Goal: Task Accomplishment & Management: Use online tool/utility

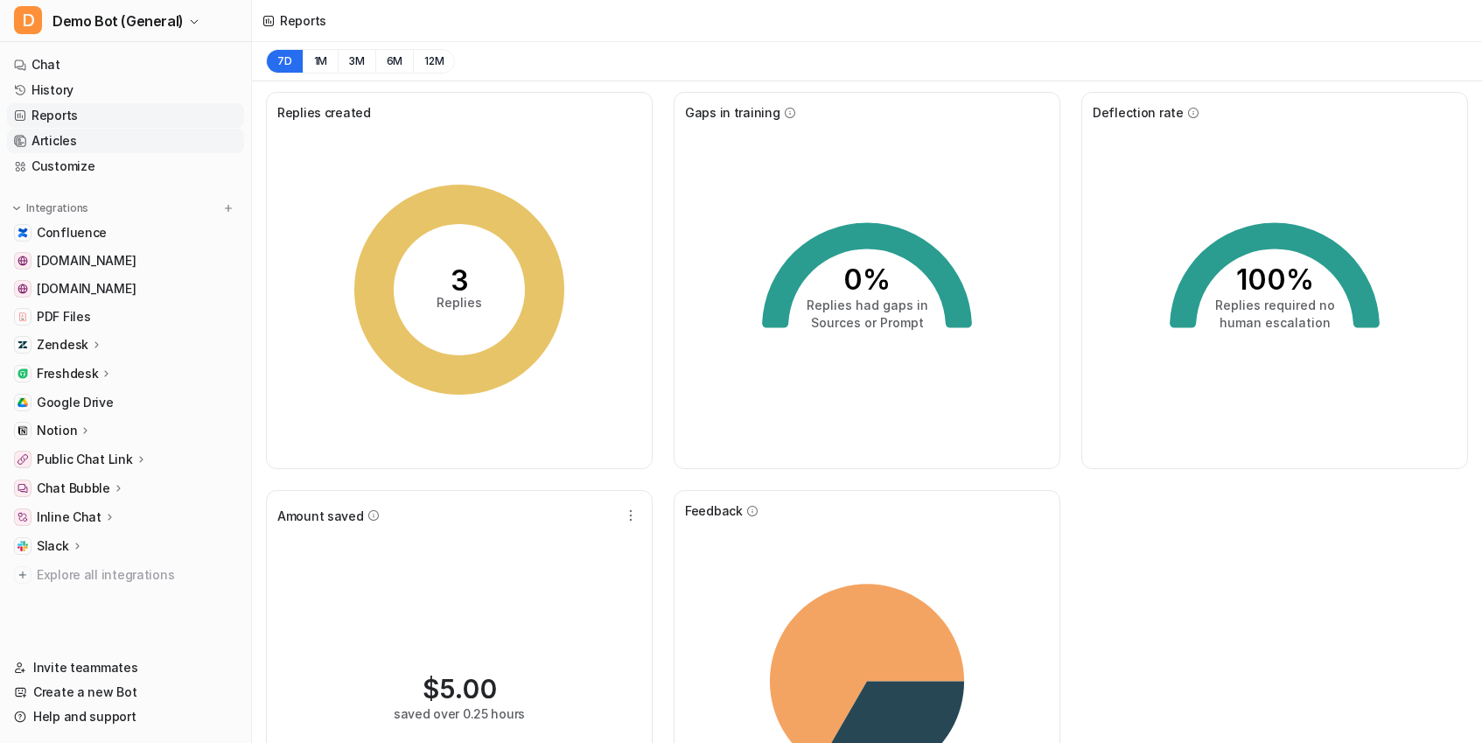
click at [112, 135] on link "Articles" at bounding box center [125, 141] width 237 height 24
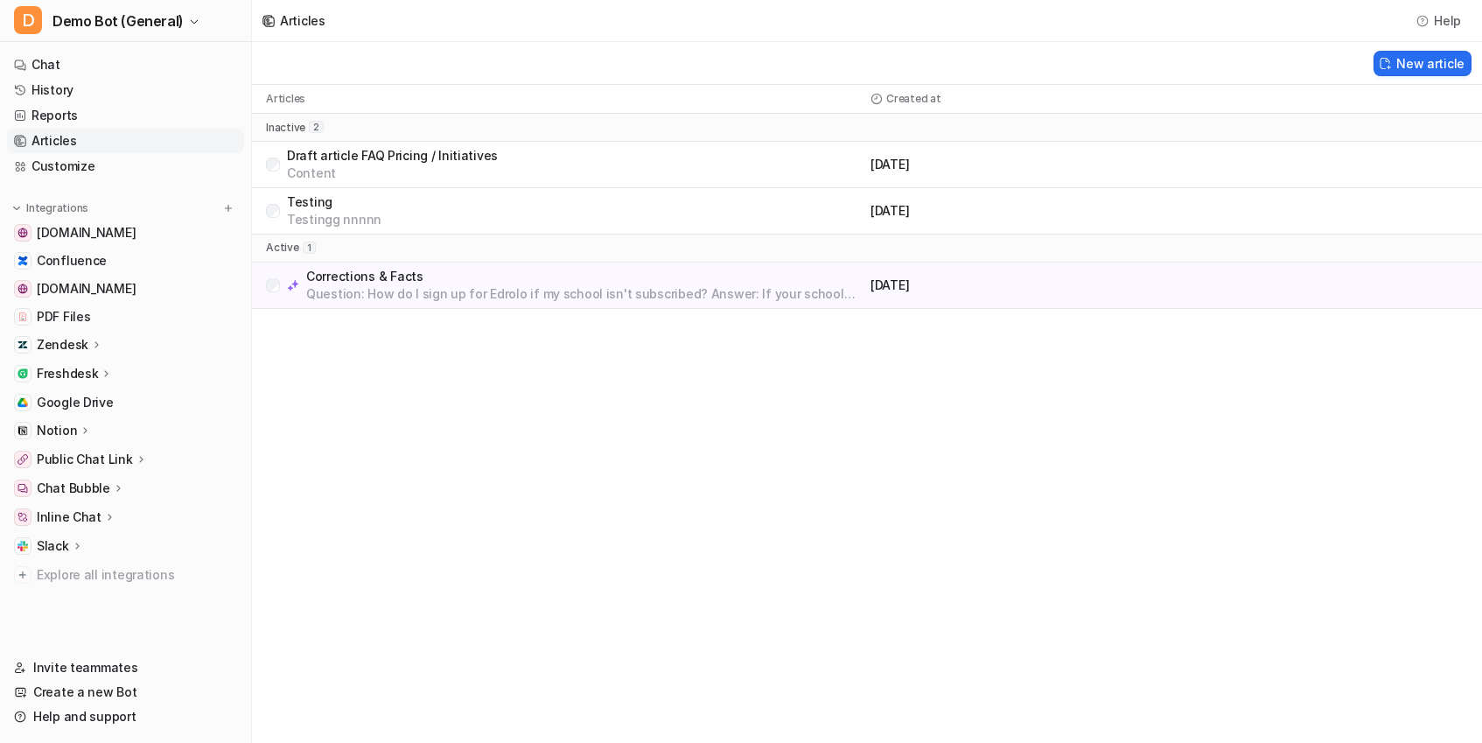
click at [88, 337] on div "Zendesk" at bounding box center [70, 344] width 66 height 17
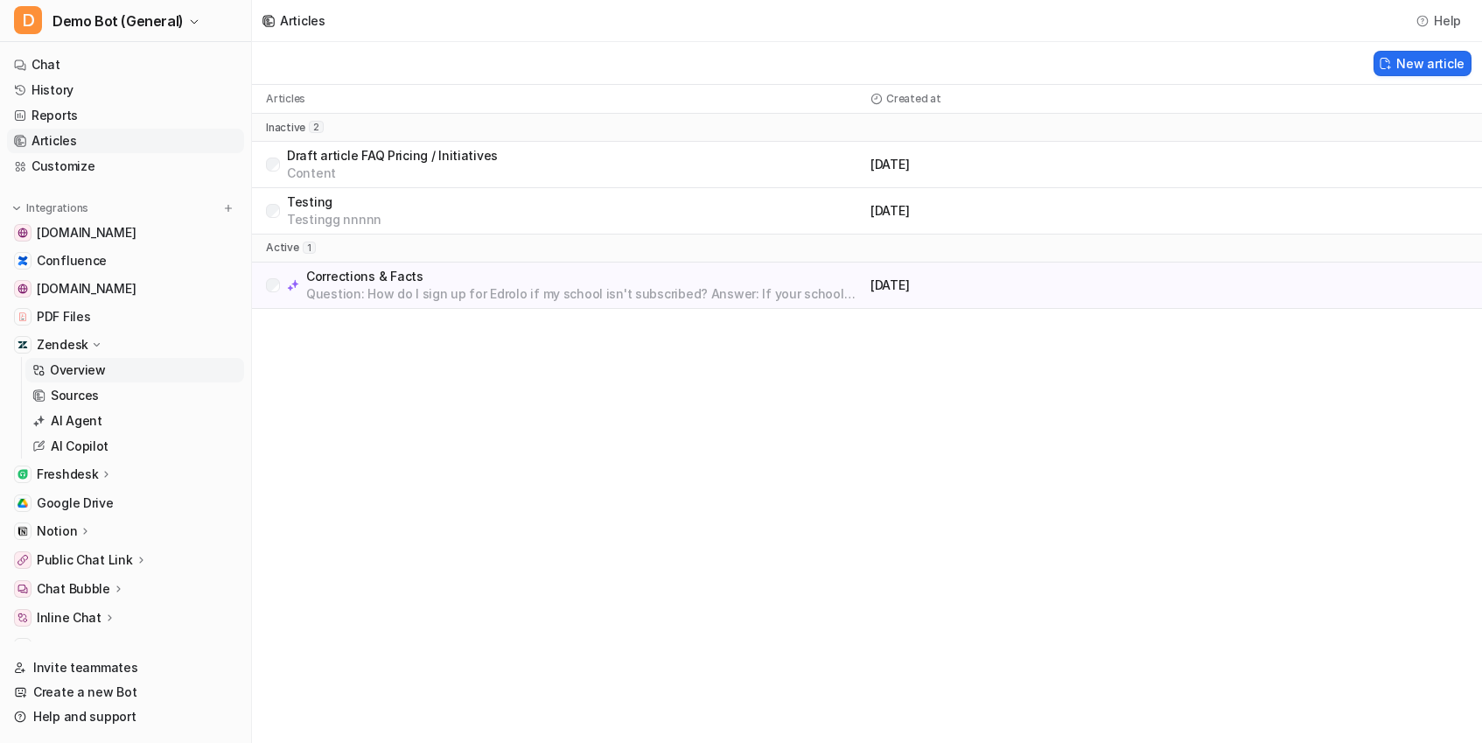
click at [78, 374] on p "Overview" at bounding box center [78, 369] width 56 height 17
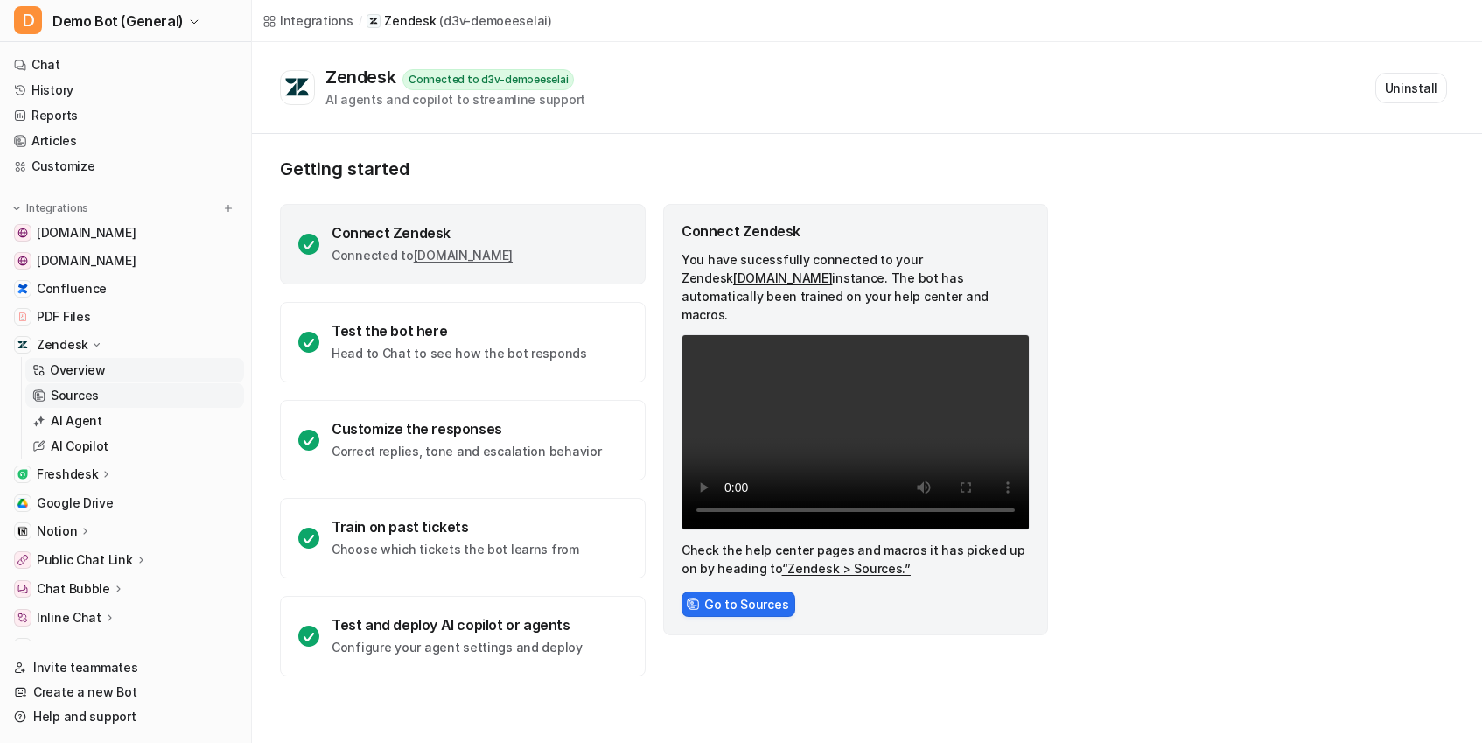
click at [97, 395] on link "Sources" at bounding box center [134, 395] width 219 height 24
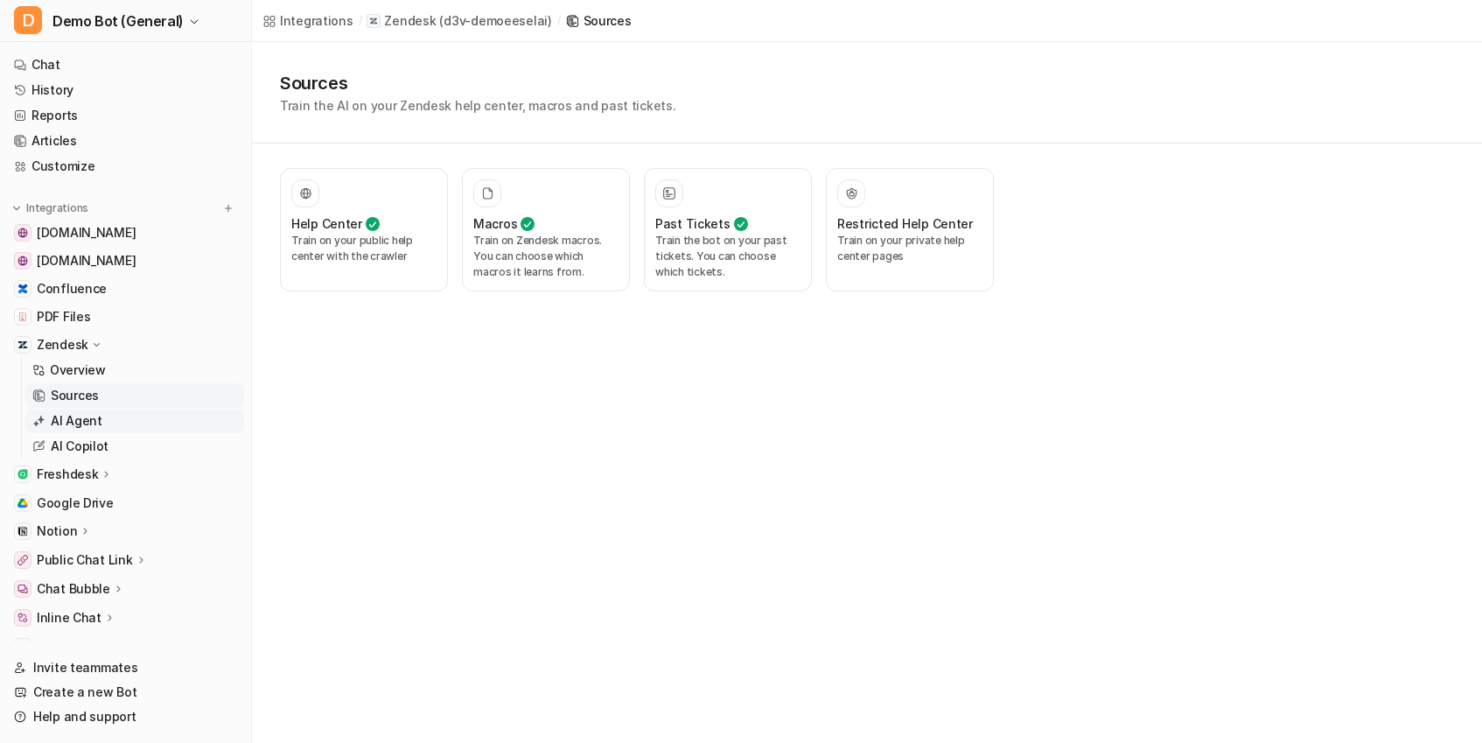
click at [108, 423] on link "AI Agent" at bounding box center [134, 421] width 219 height 24
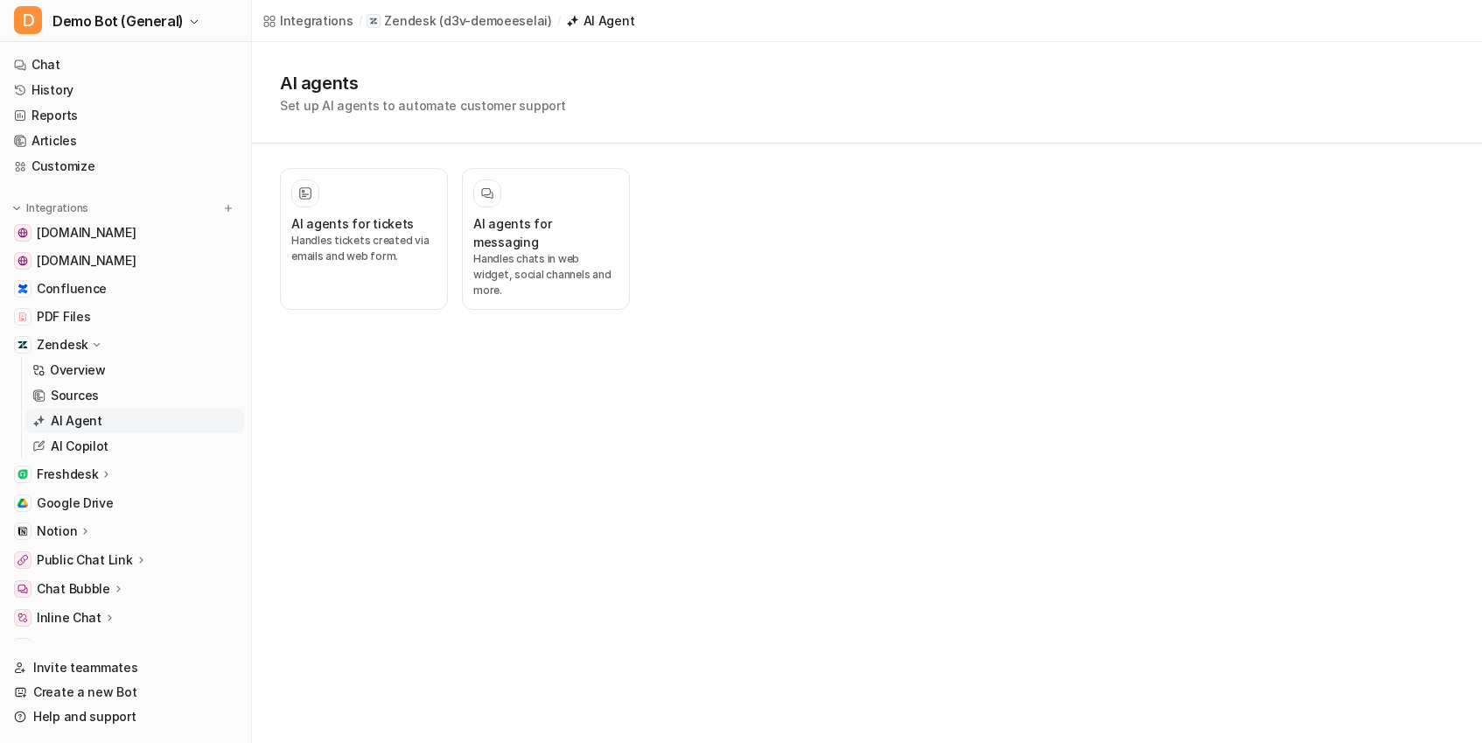
click at [747, 495] on div "Integrations / Zendesk ( d3v-demoeeselai ) / AI Agent AI agents Set up AI agent…" at bounding box center [741, 371] width 1482 height 743
click at [43, 345] on p "Zendesk" at bounding box center [63, 344] width 52 height 17
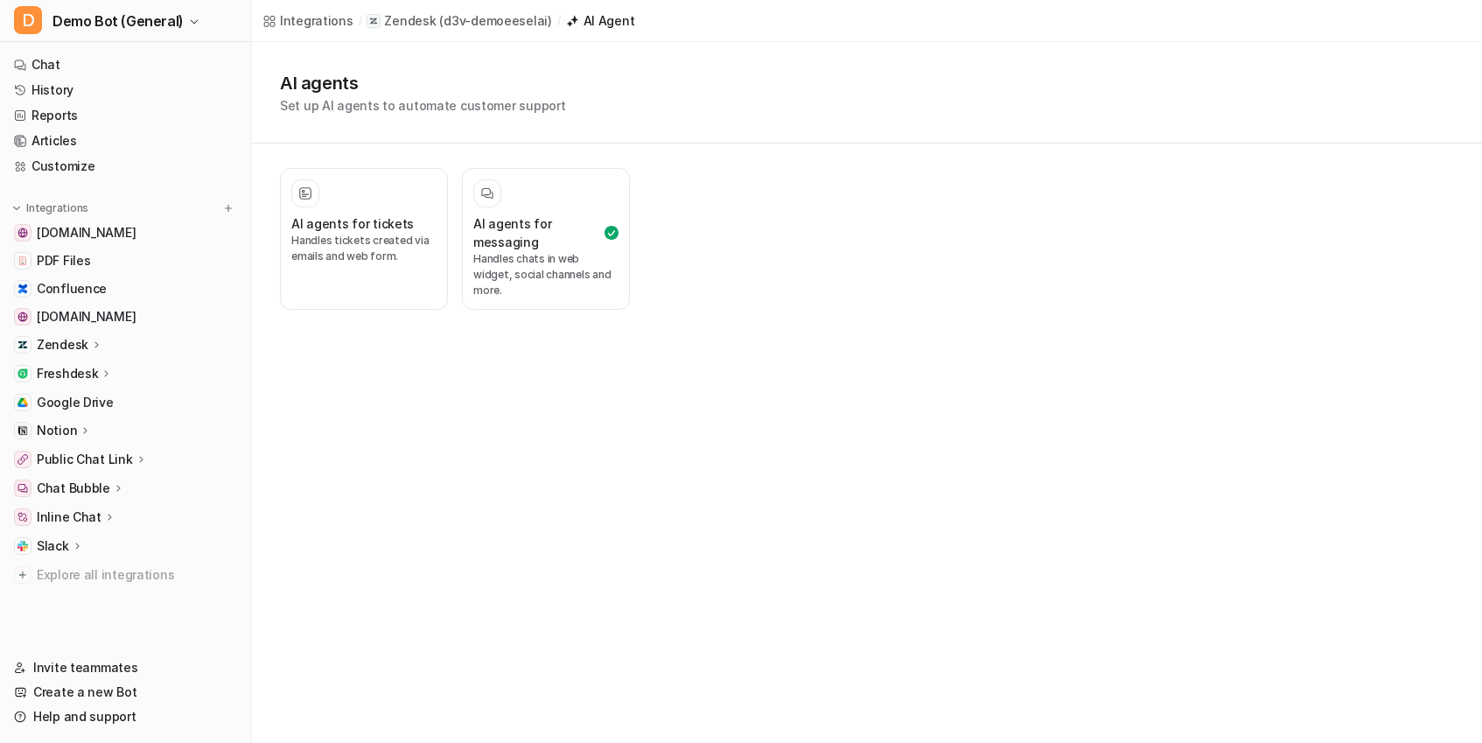
click at [416, 394] on div "Integrations / Zendesk ( d3v-demoeeselai ) / AI Agent AI agents Set up AI agent…" at bounding box center [741, 371] width 1482 height 743
click at [64, 106] on link "Reports" at bounding box center [125, 115] width 237 height 24
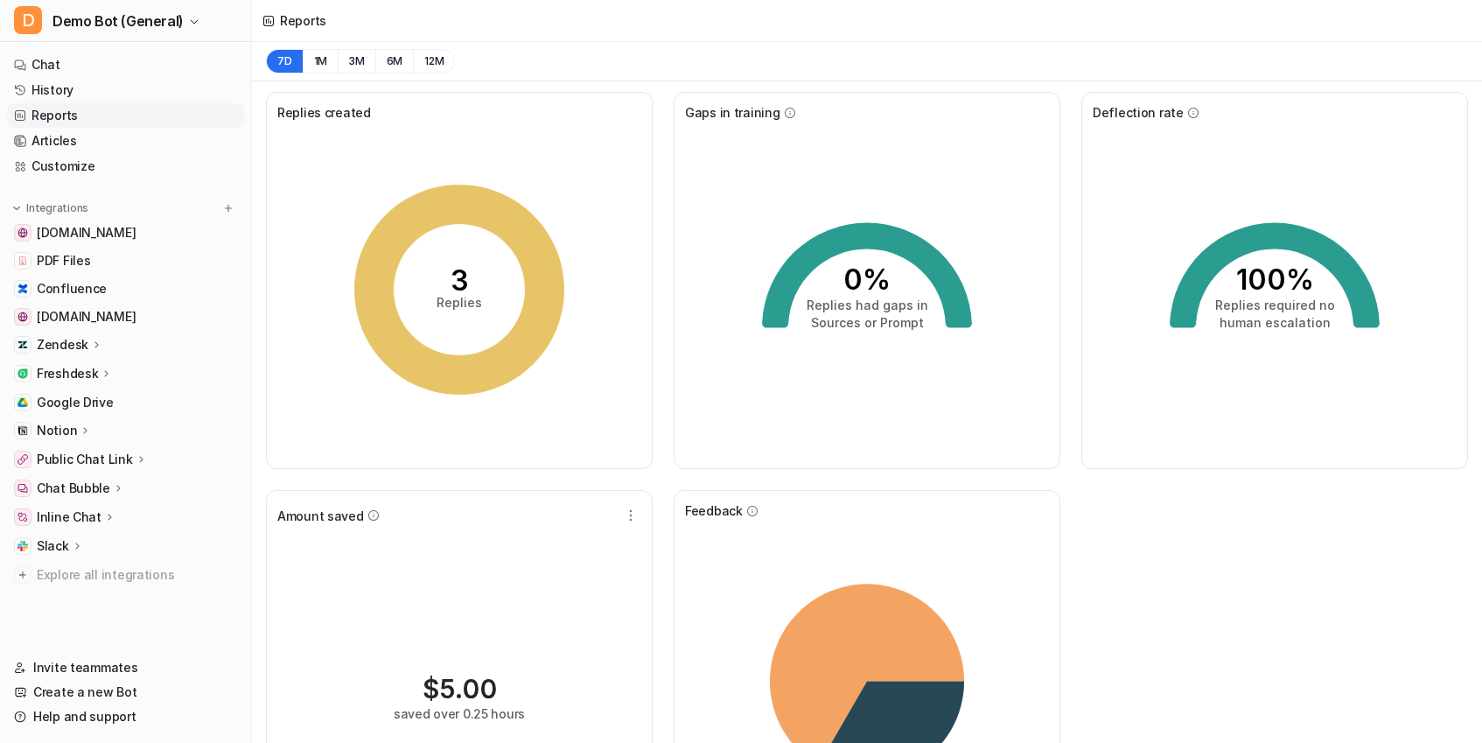
click at [74, 350] on p "Zendesk" at bounding box center [63, 344] width 52 height 17
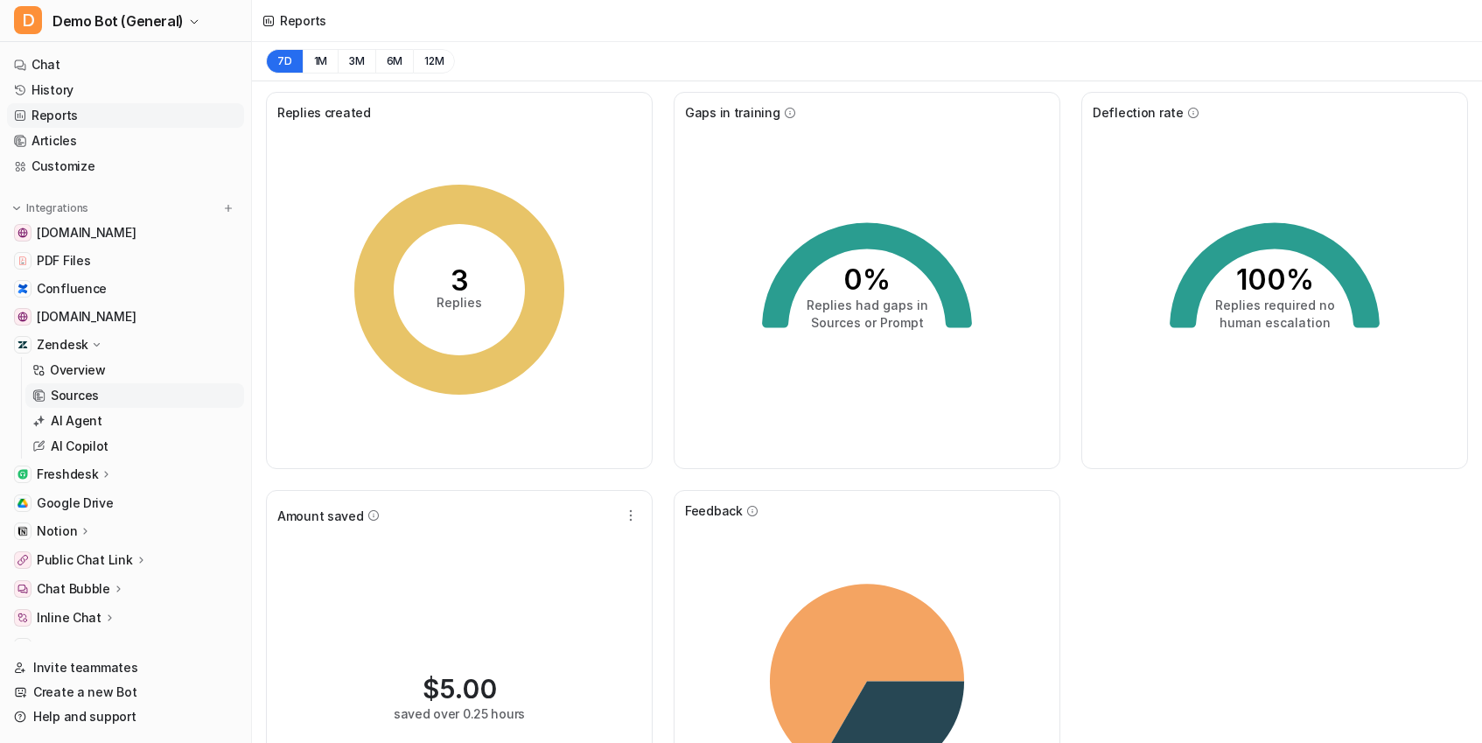
click at [74, 390] on p "Sources" at bounding box center [75, 395] width 48 height 17
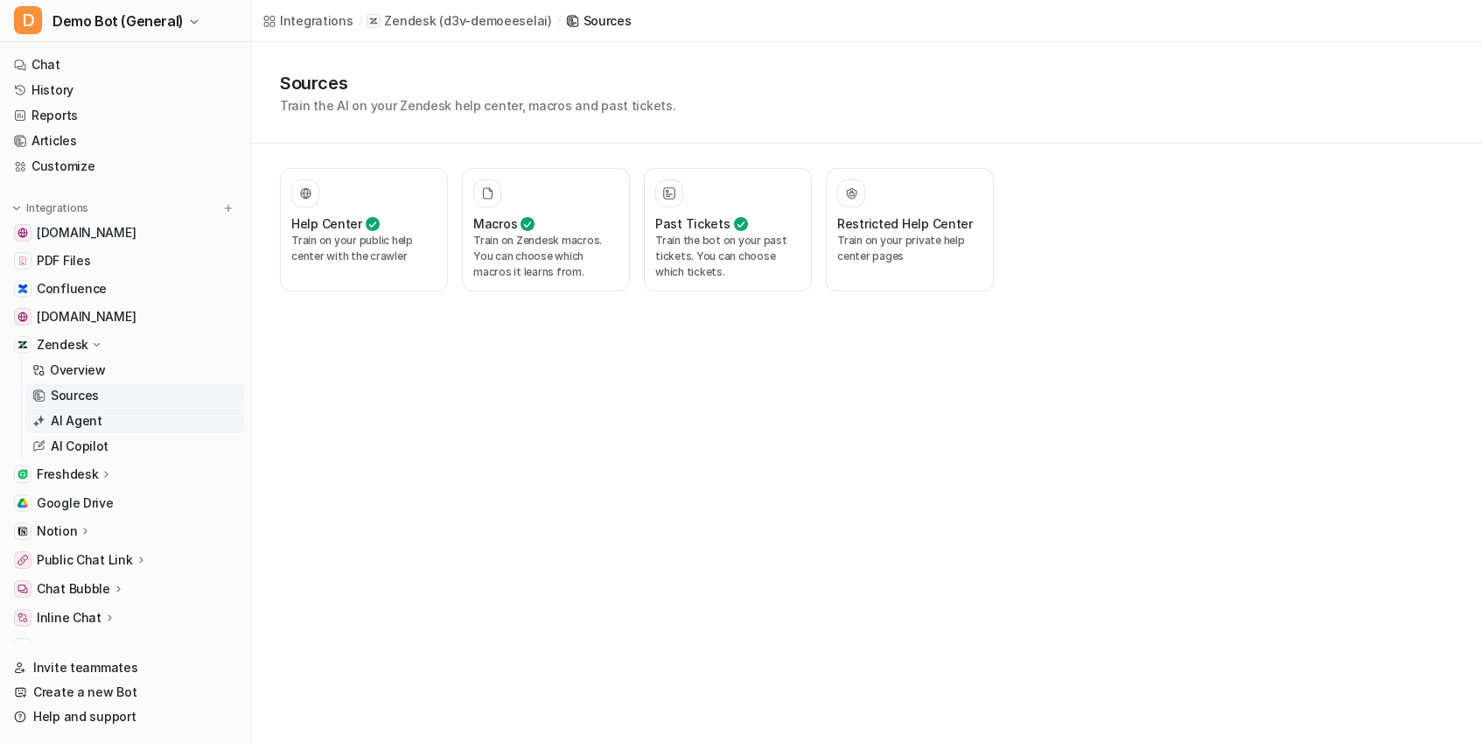
click at [85, 430] on link "AI Agent" at bounding box center [134, 421] width 219 height 24
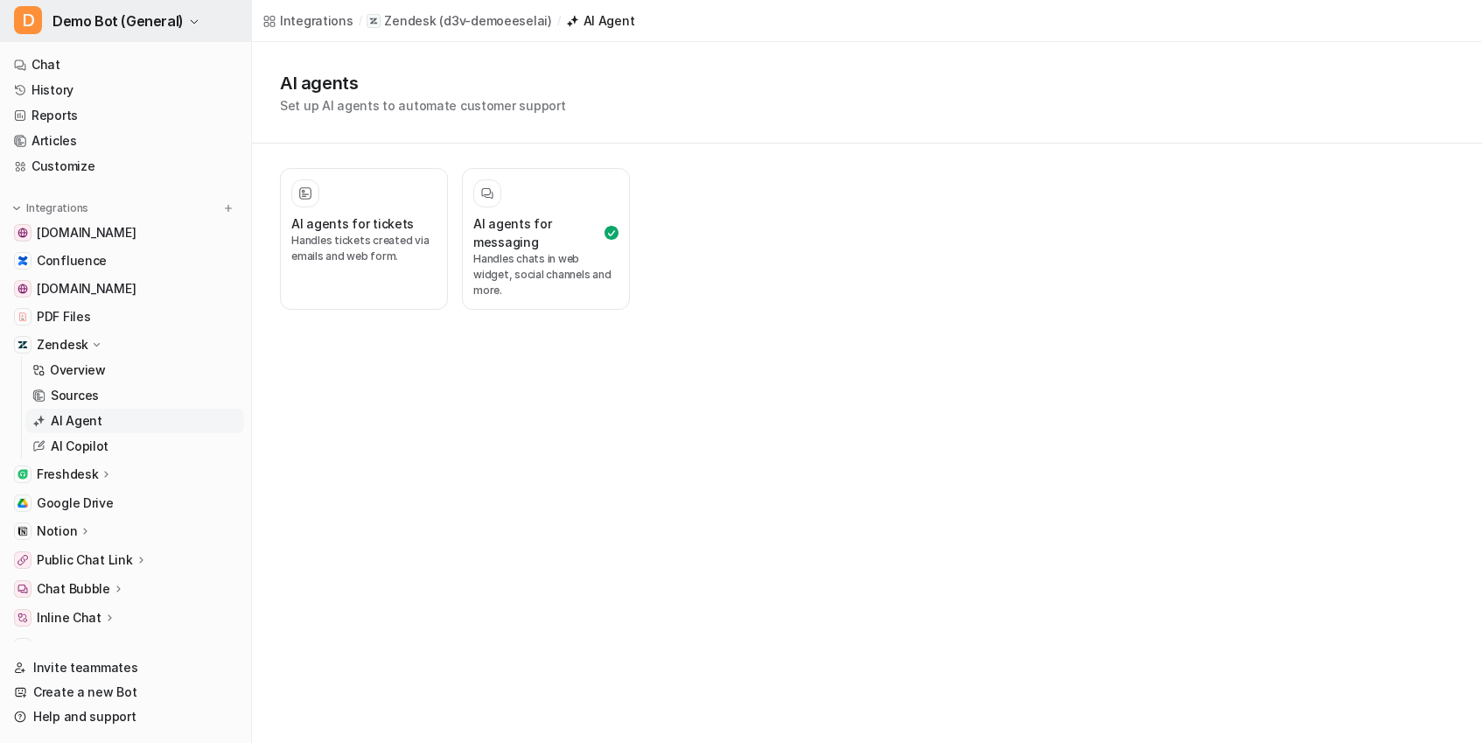
click at [122, 26] on span "Demo Bot (General)" at bounding box center [117, 21] width 131 height 24
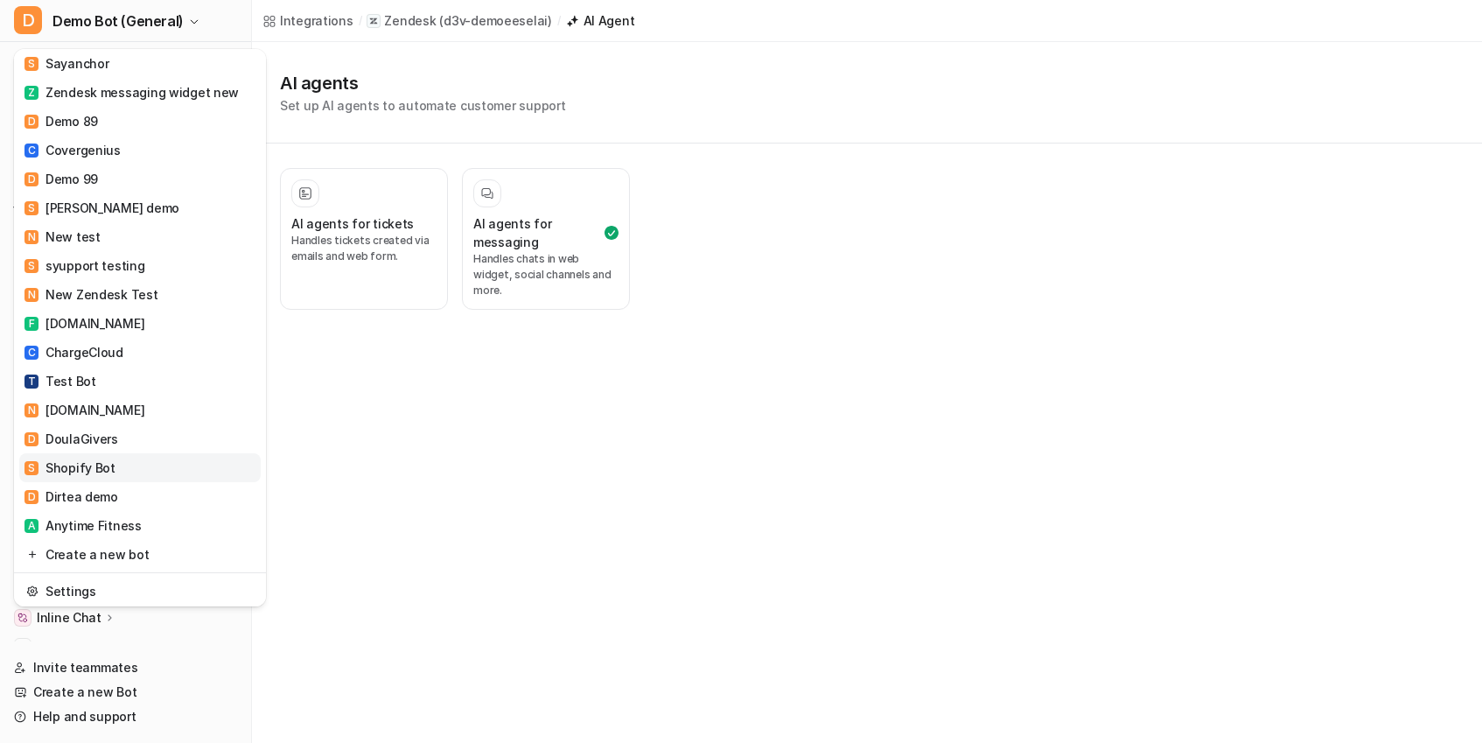
scroll to position [1890, 0]
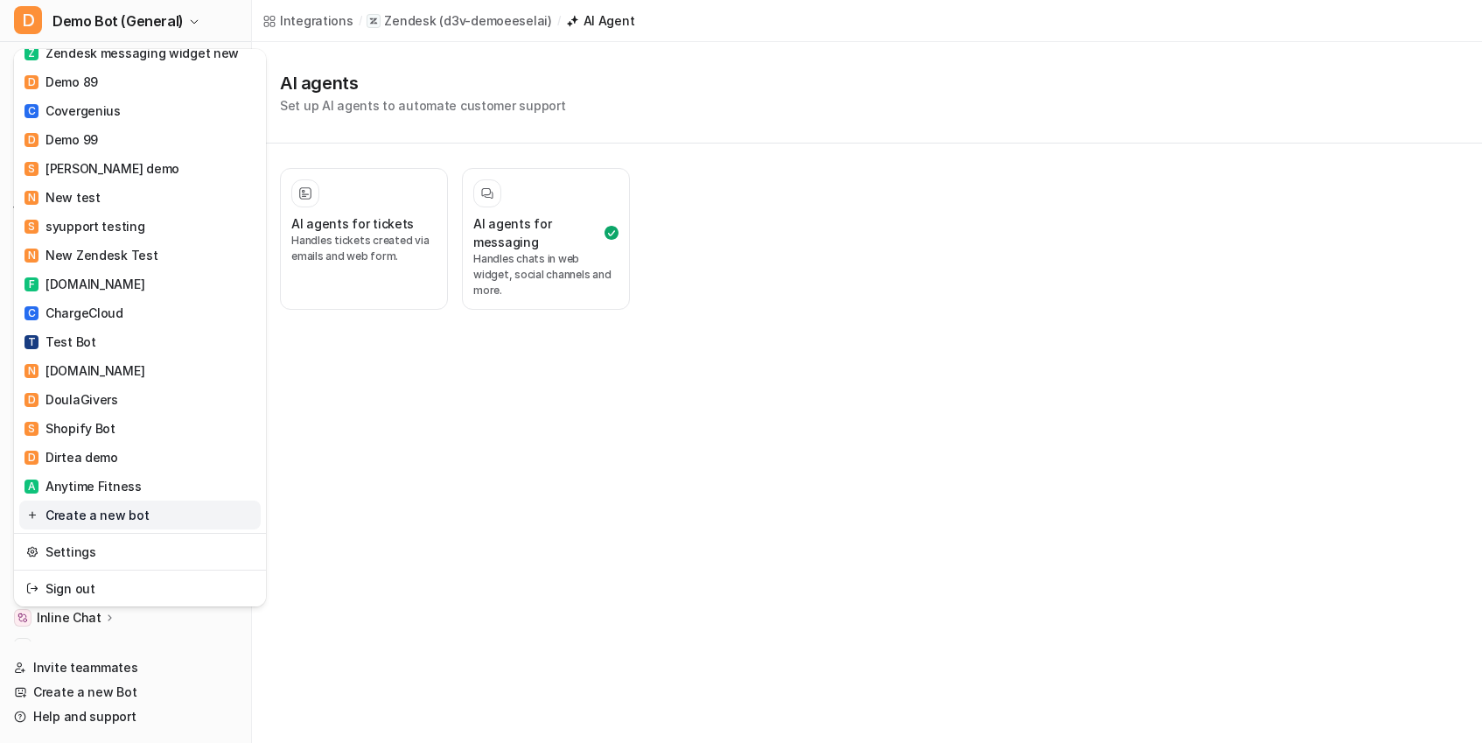
click at [124, 515] on link "Create a new bot" at bounding box center [139, 514] width 241 height 29
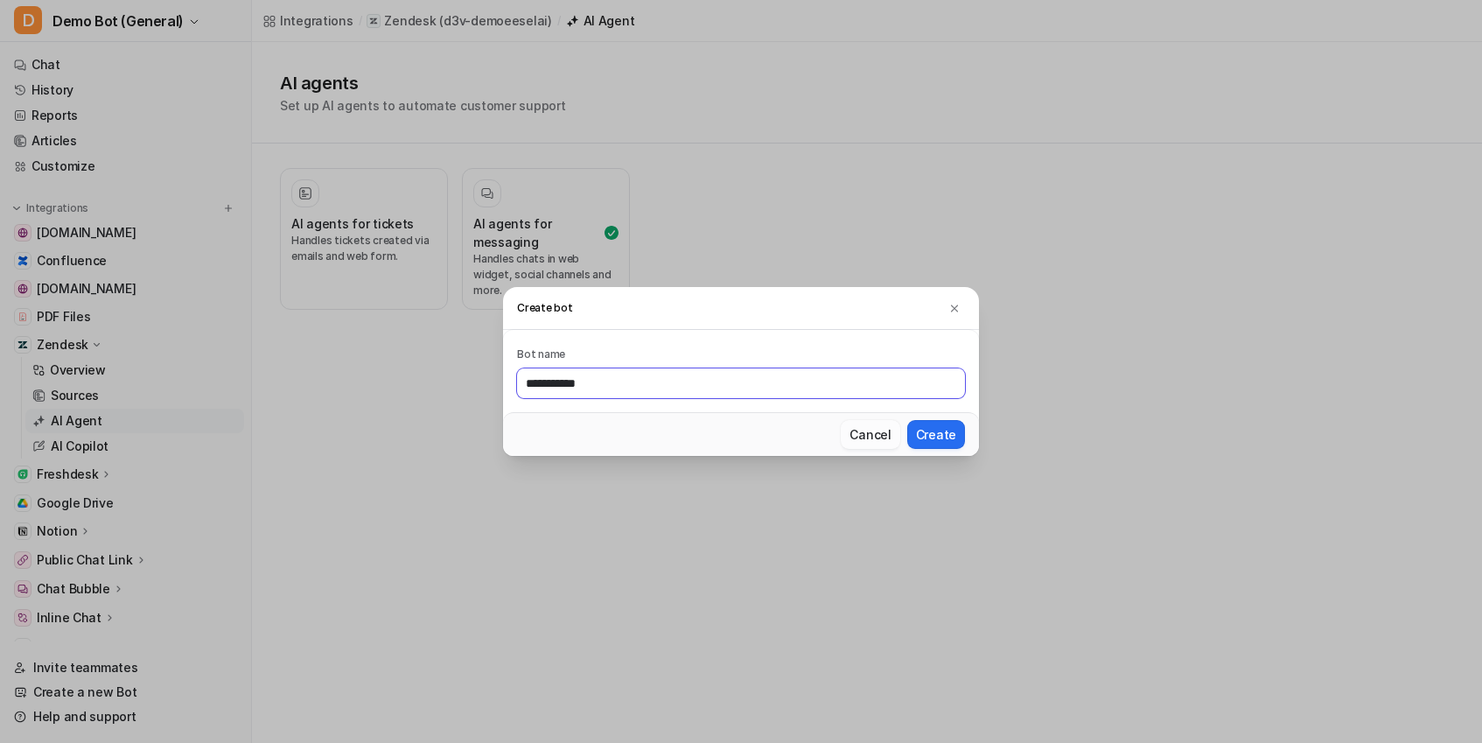
type input "**********"
click at [907, 420] on button "Create" at bounding box center [936, 434] width 58 height 29
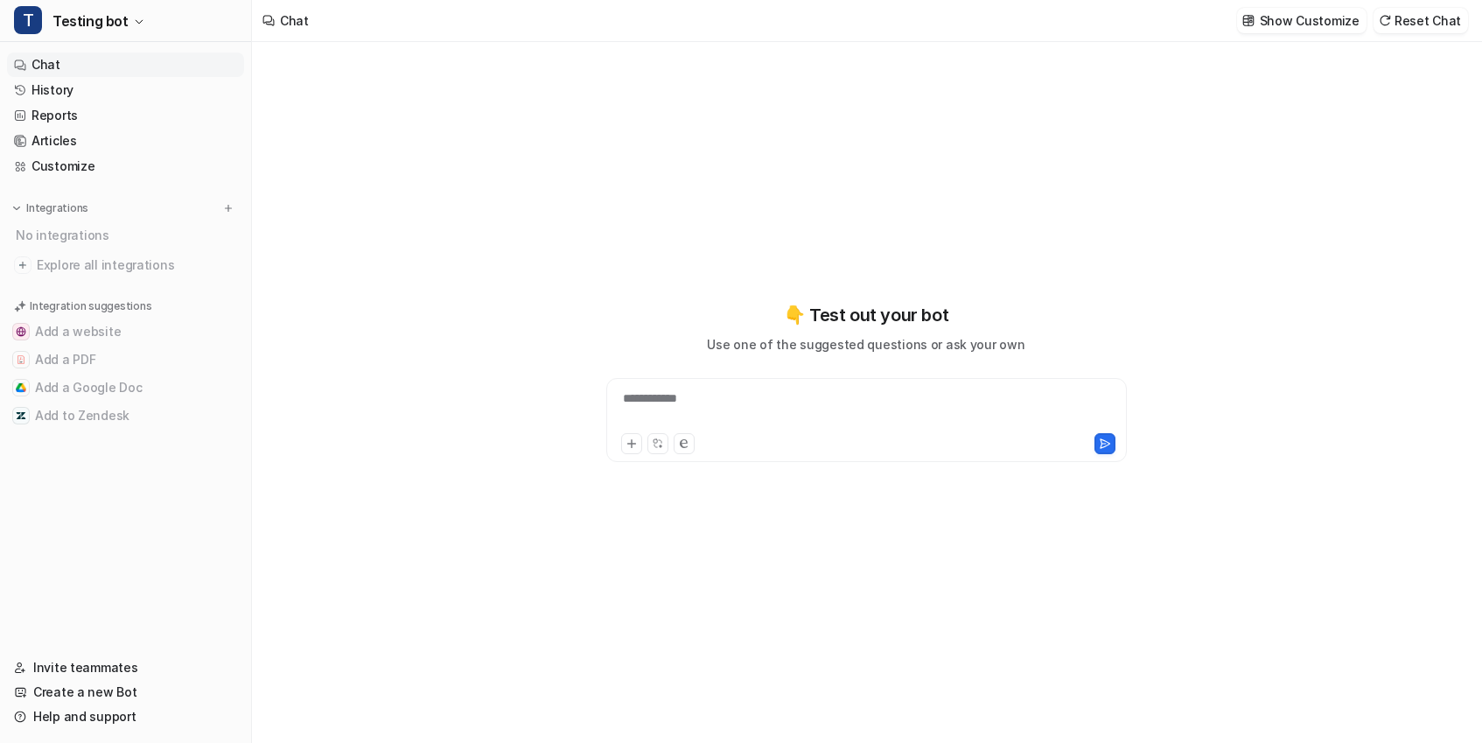
type textarea "**********"
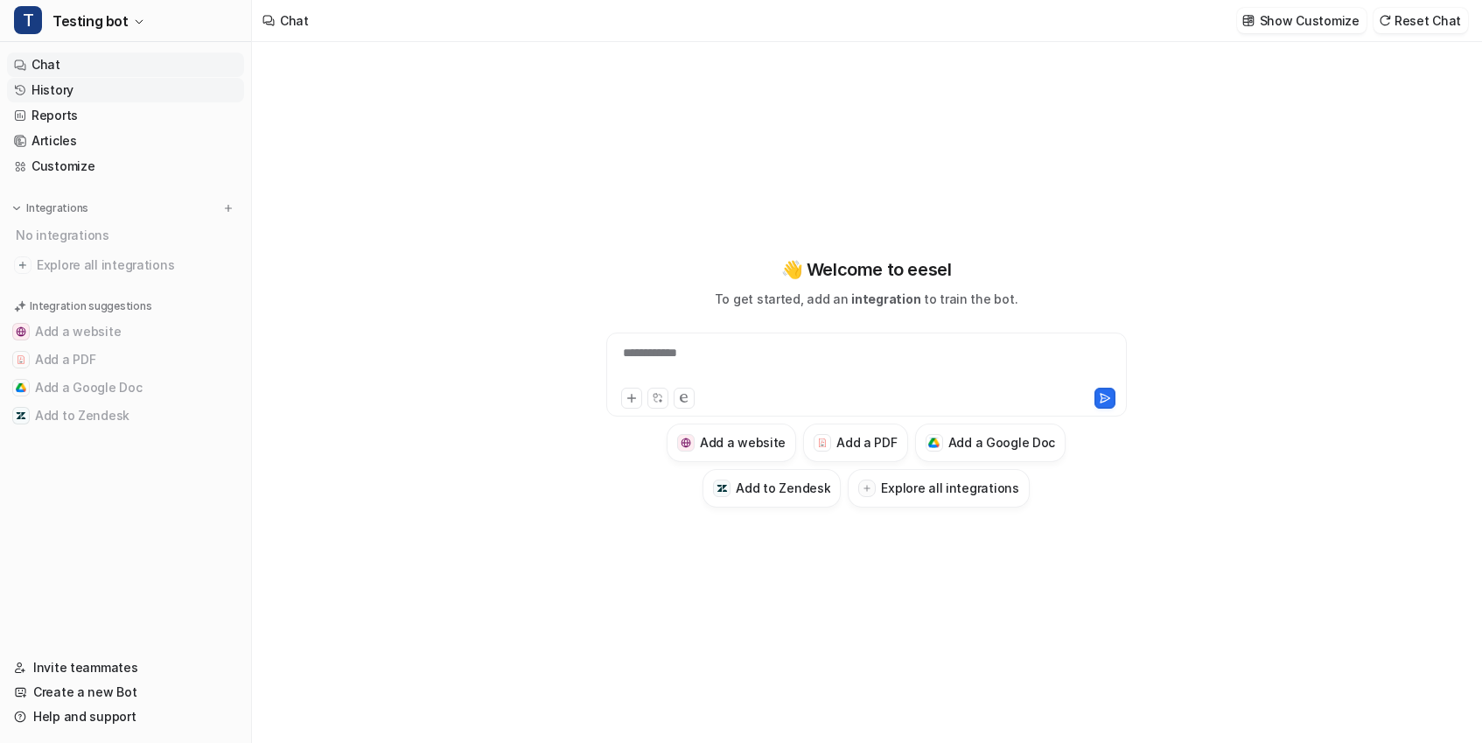
click at [70, 91] on link "History" at bounding box center [125, 90] width 237 height 24
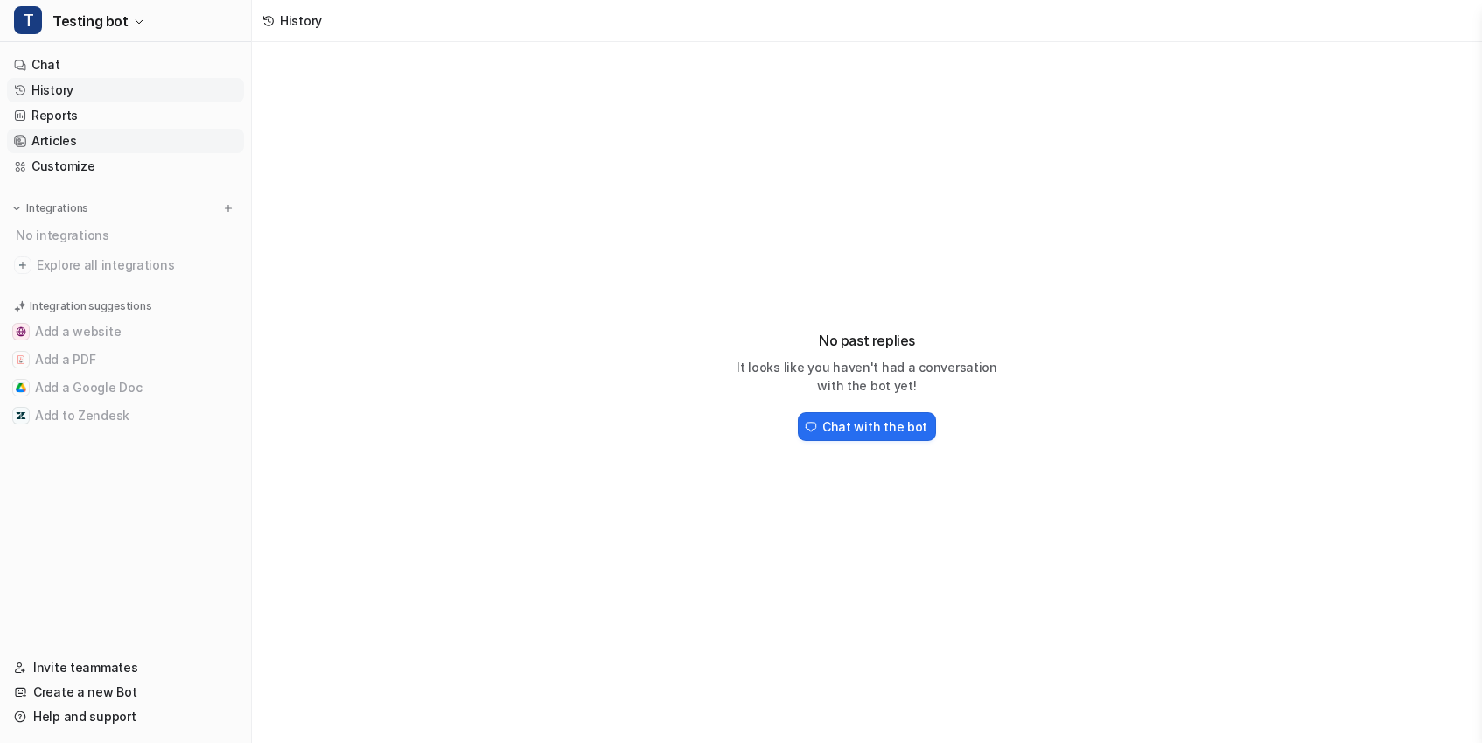
click at [95, 132] on link "Articles" at bounding box center [125, 141] width 237 height 24
click at [92, 116] on link "Reports" at bounding box center [125, 115] width 237 height 24
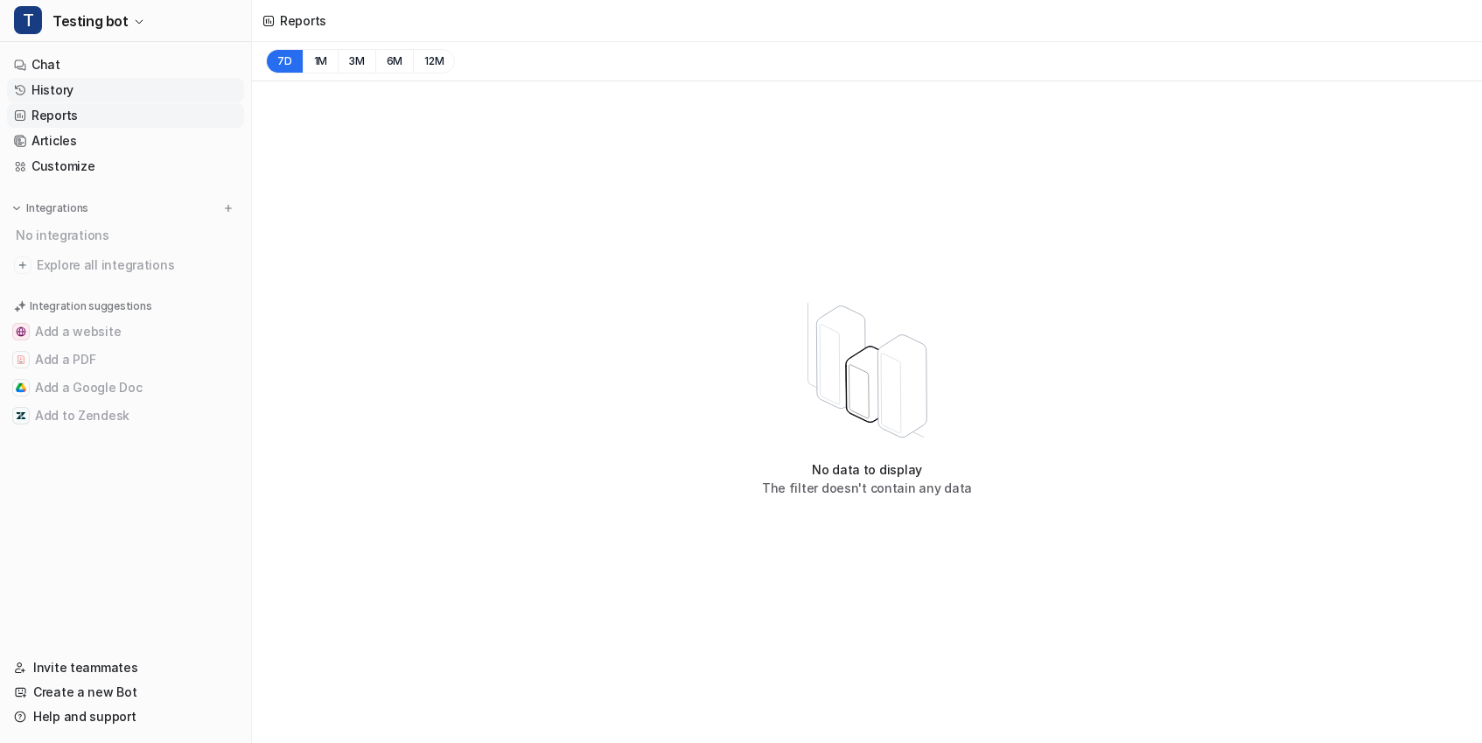
click at [71, 83] on link "History" at bounding box center [125, 90] width 237 height 24
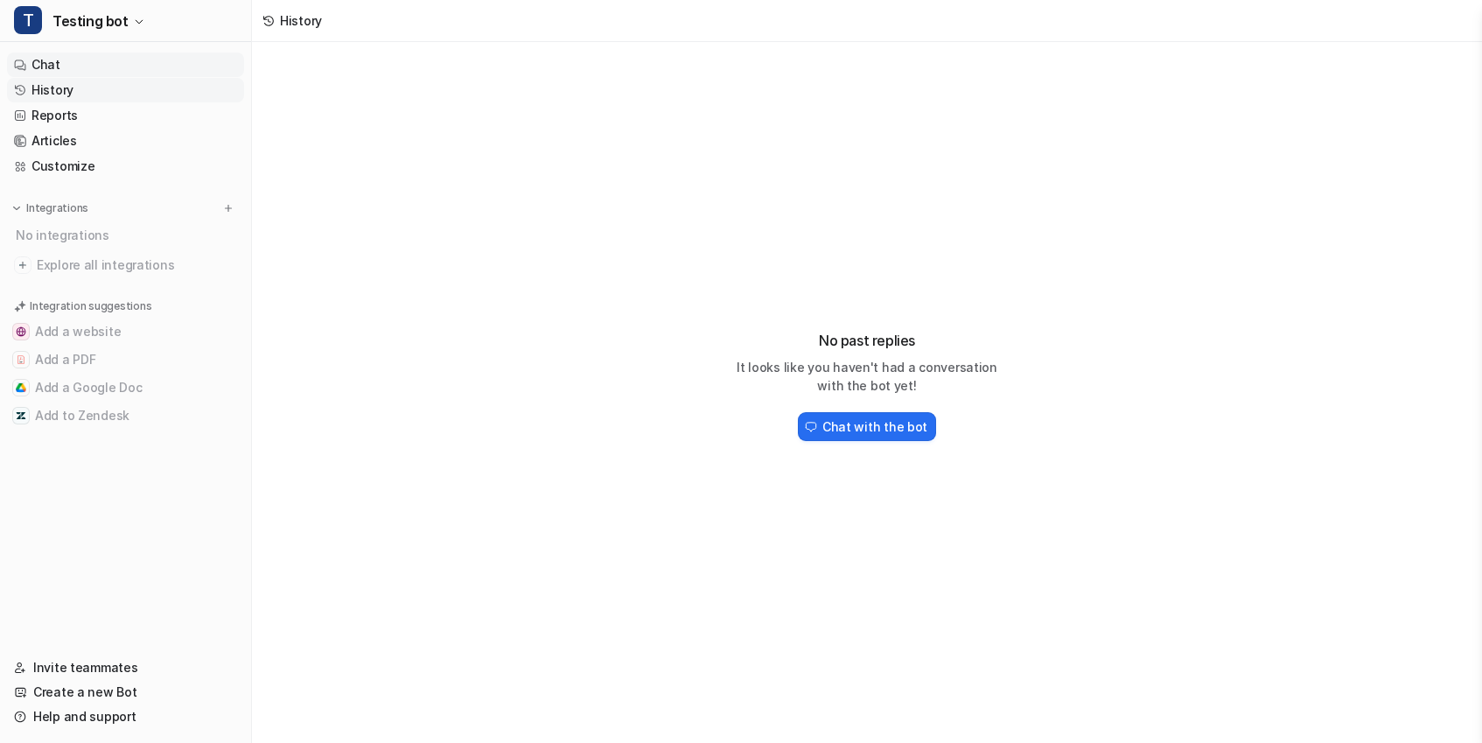
click at [69, 62] on link "Chat" at bounding box center [125, 64] width 237 height 24
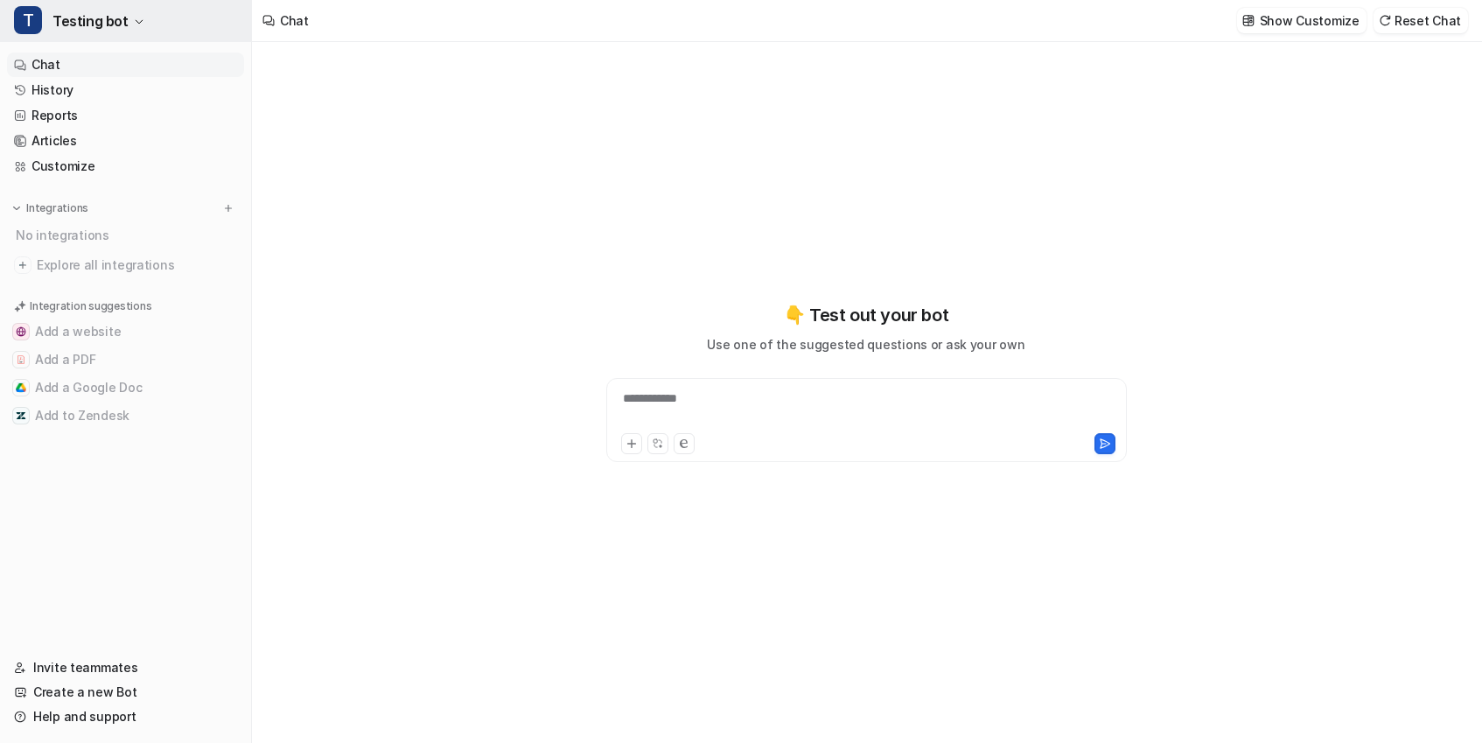
click at [97, 25] on span "Testing bot" at bounding box center [90, 21] width 76 height 24
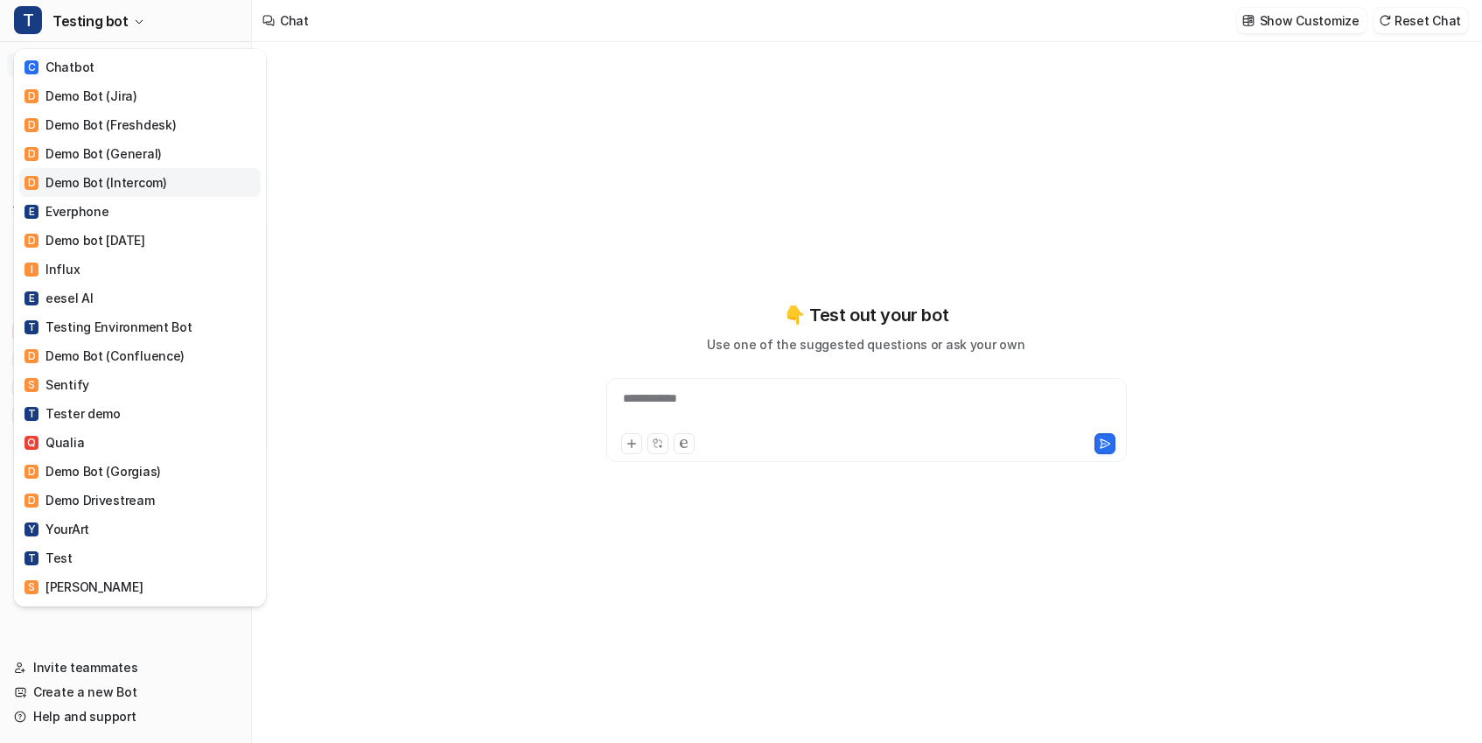
click at [98, 192] on link "D Demo Bot (Intercom)" at bounding box center [139, 182] width 241 height 29
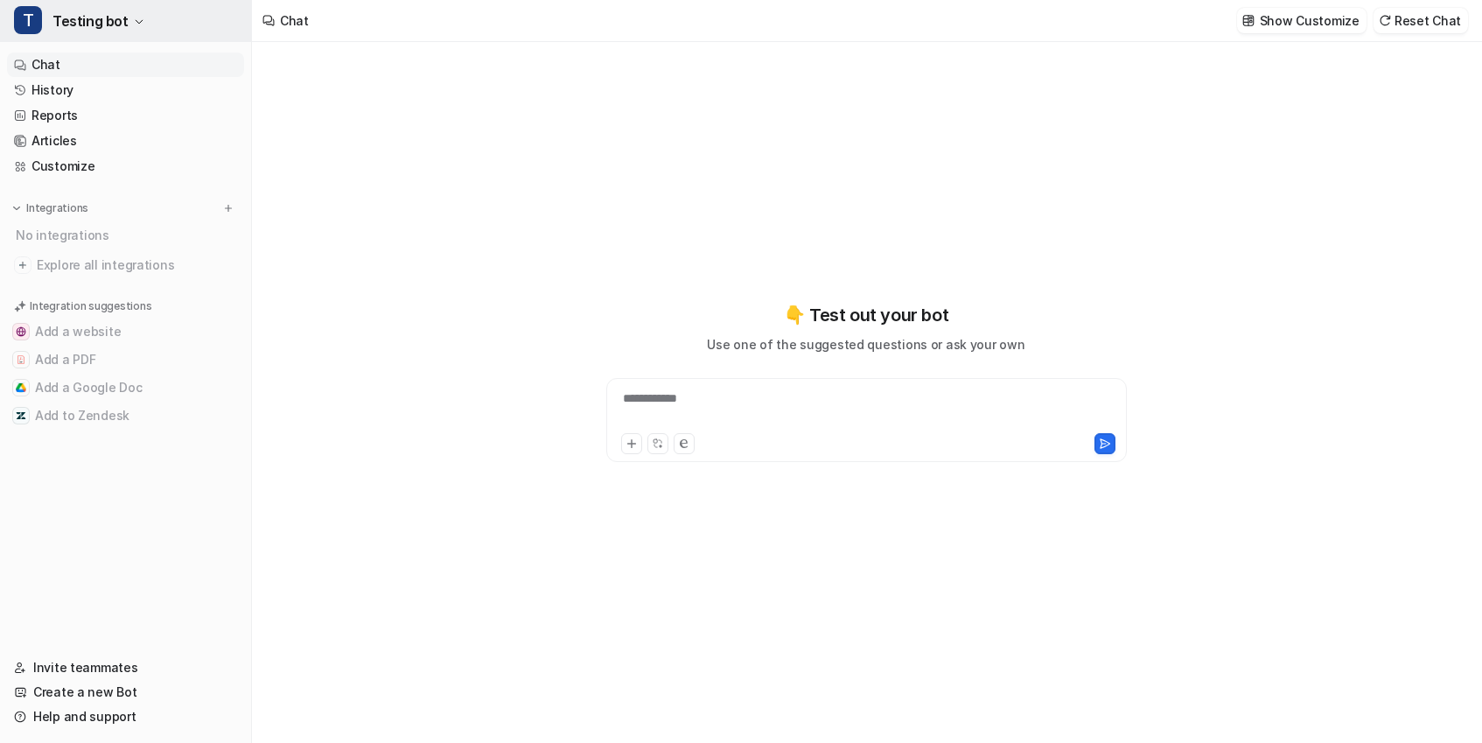
click at [93, 38] on button "T Testing bot" at bounding box center [125, 21] width 251 height 42
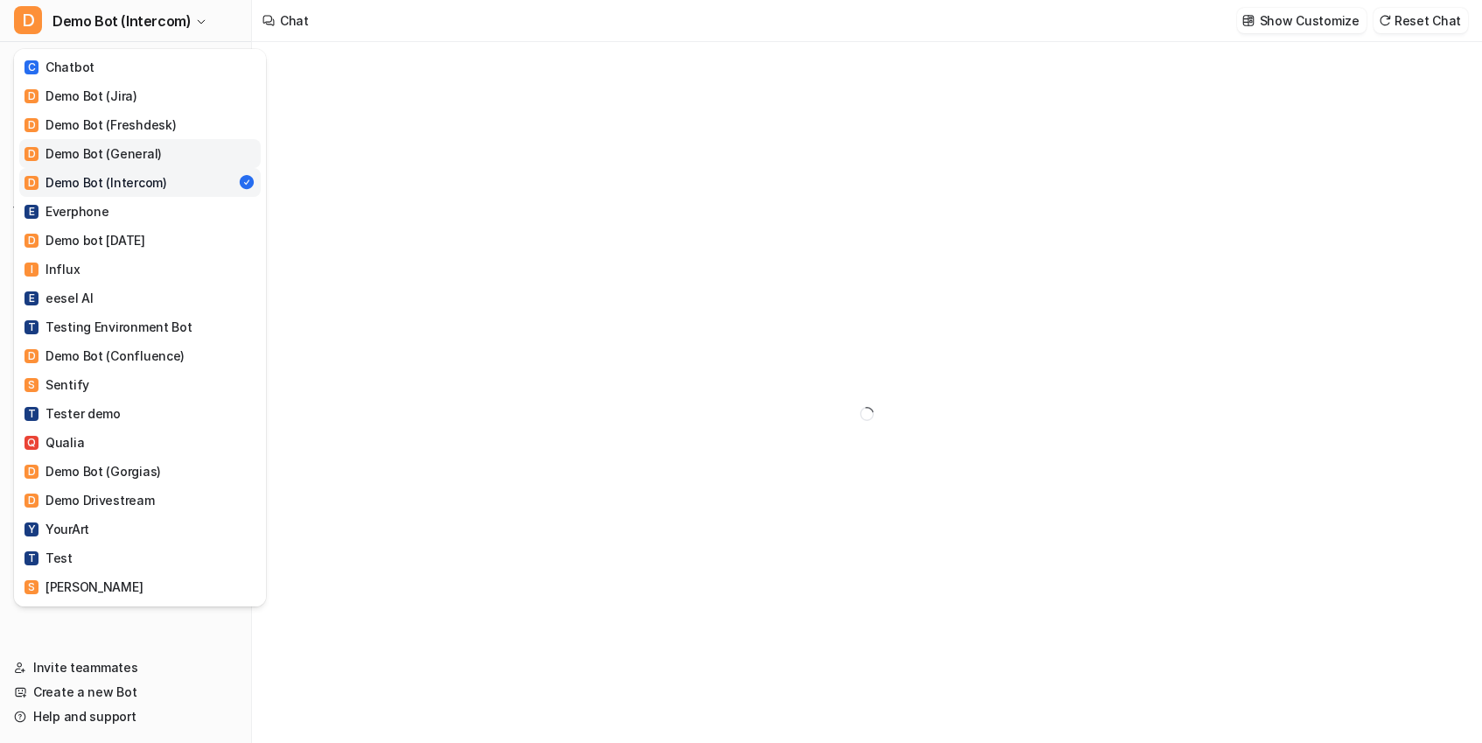
click at [171, 157] on link "D Demo Bot (General)" at bounding box center [139, 153] width 241 height 29
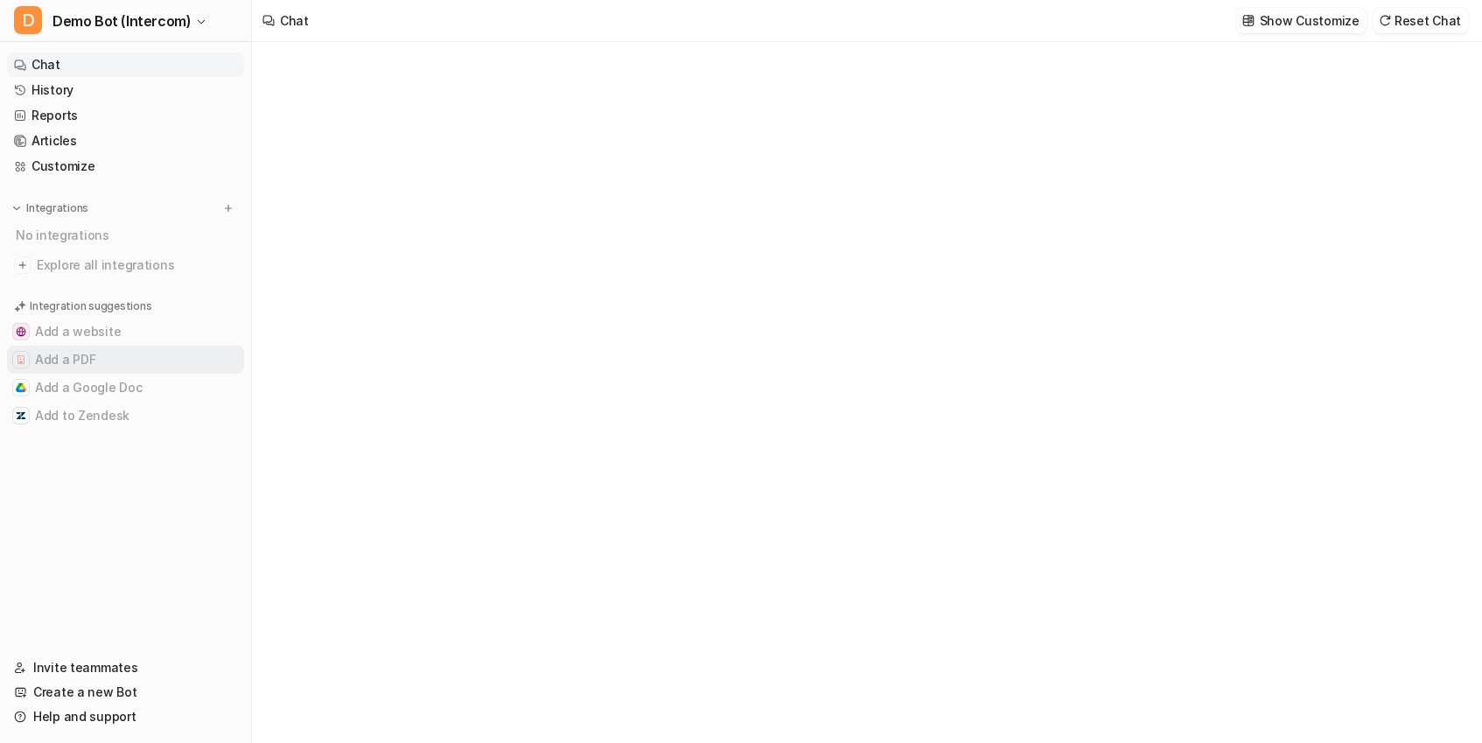
type textarea "**********"
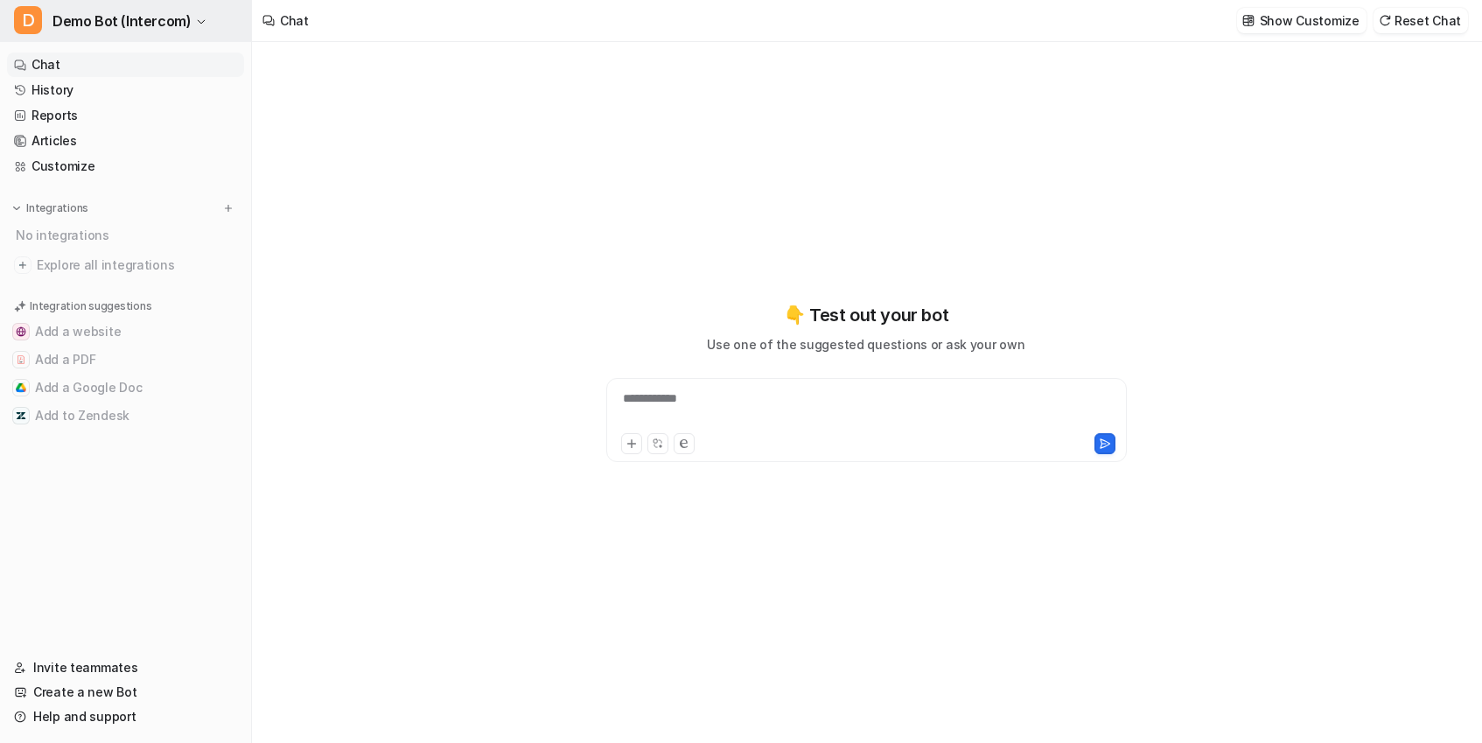
click at [87, 24] on span "Demo Bot (Intercom)" at bounding box center [121, 21] width 138 height 24
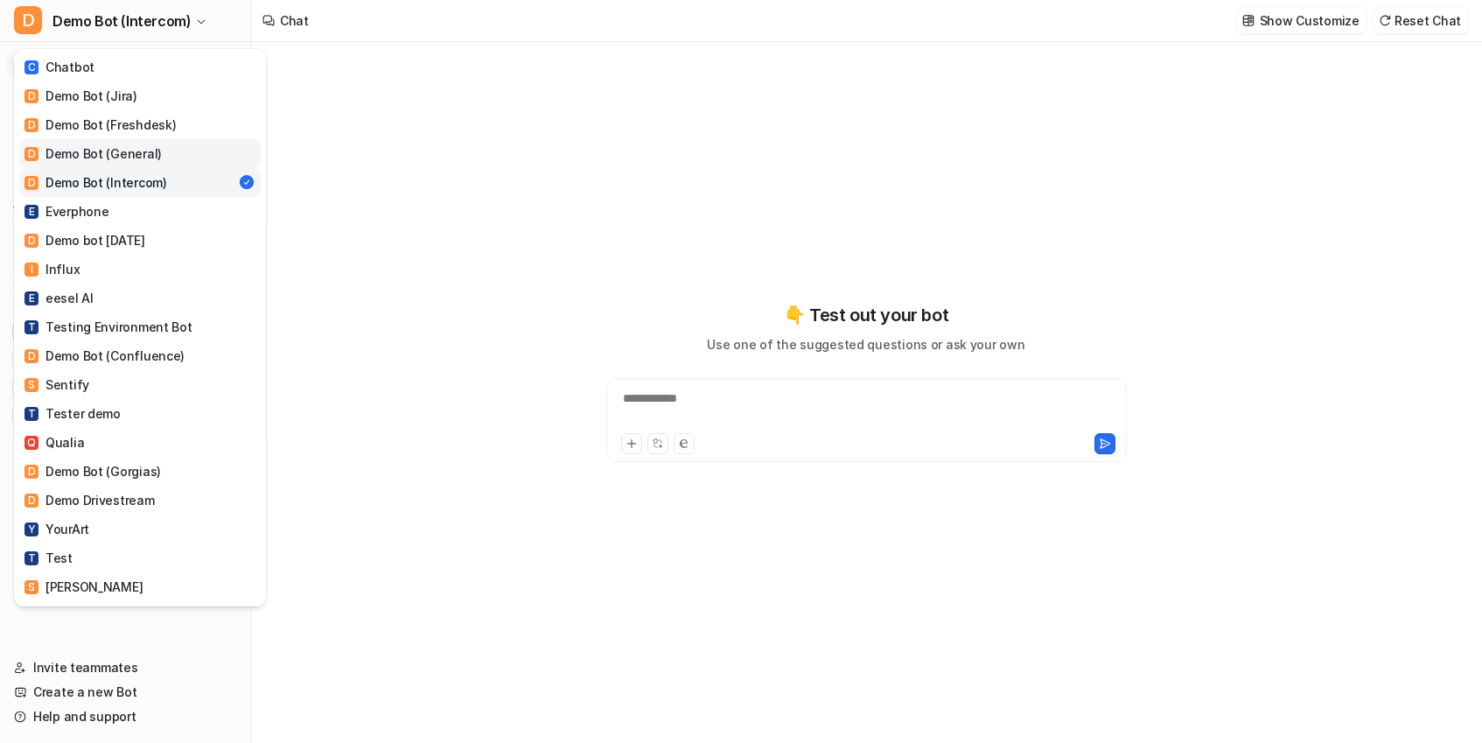
click at [94, 145] on div "D Demo Bot (General)" at bounding box center [92, 153] width 137 height 18
